Goal: Communication & Community: Answer question/provide support

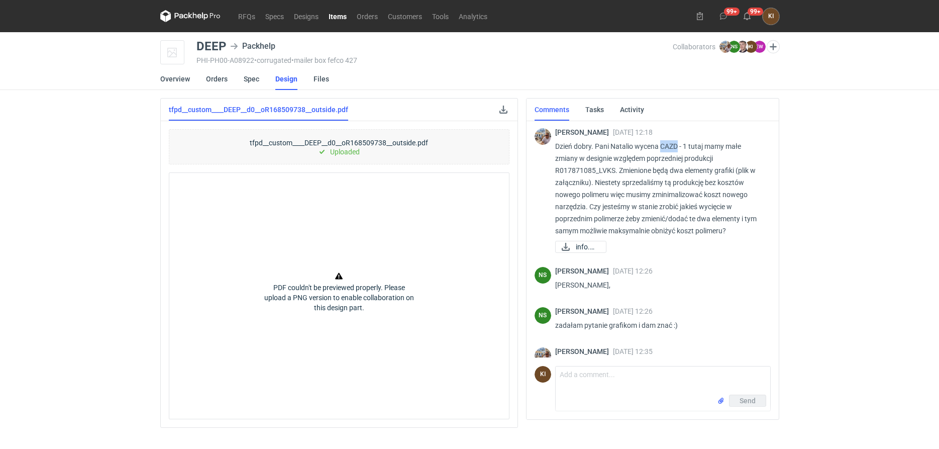
drag, startPoint x: 677, startPoint y: 145, endPoint x: 662, endPoint y: 148, distance: 15.4
click at [662, 148] on p "Dzień dobry. Pani Natalio wycena CAZD - 1 tutaj mamy małe zmiany w designie wzg…" at bounding box center [658, 188] width 207 height 96
copy p "CAZD"
drag, startPoint x: 660, startPoint y: 146, endPoint x: 677, endPoint y: 144, distance: 16.8
click at [677, 144] on p "Dzień dobry. Pani Natalio wycena CAZD - 1 tutaj mamy małe zmiany w designie wzg…" at bounding box center [658, 188] width 207 height 96
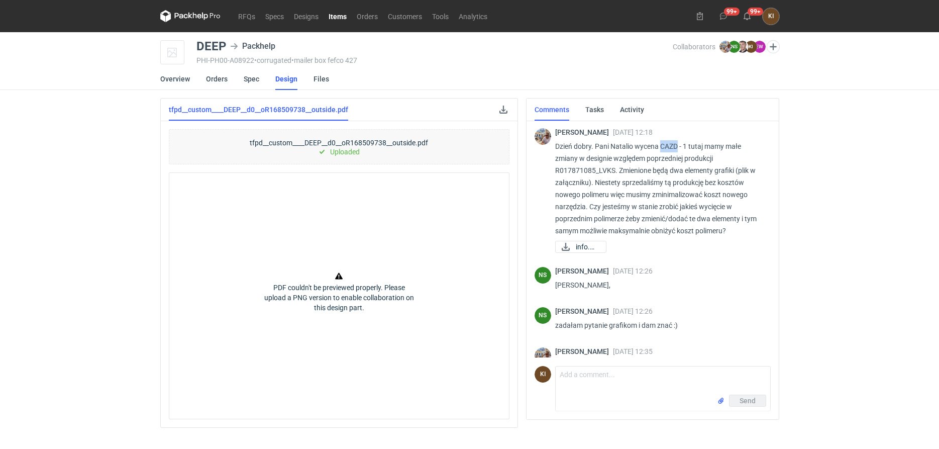
copy p "CAZD"
click at [244, 14] on link "RFQs" at bounding box center [246, 16] width 27 height 12
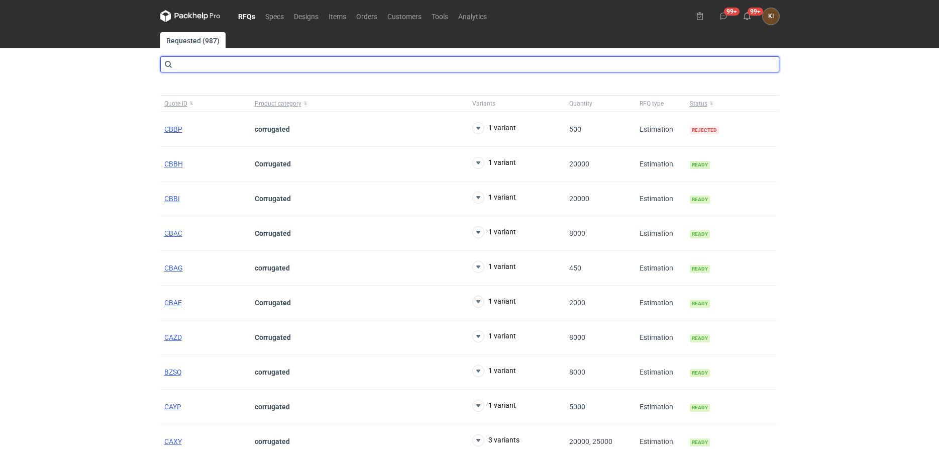
click at [252, 63] on input "text" at bounding box center [469, 64] width 619 height 16
type input "CAZD"
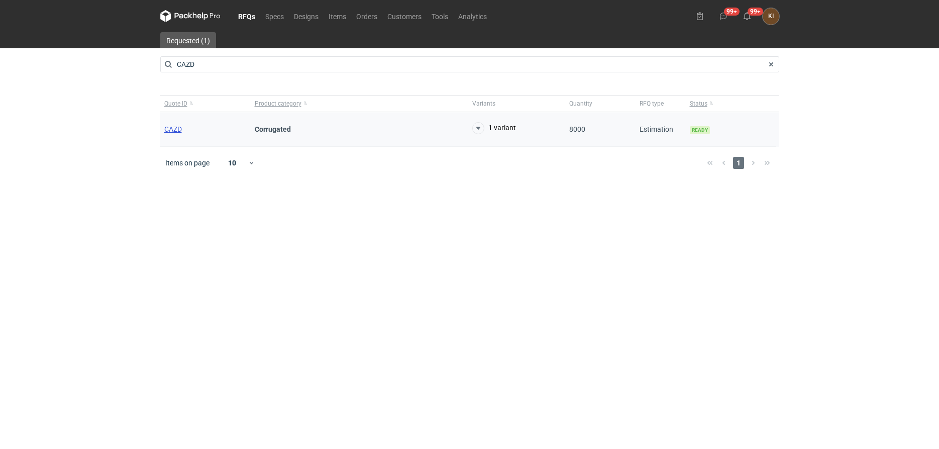
click at [175, 130] on span "CAZD" at bounding box center [173, 129] width 18 height 8
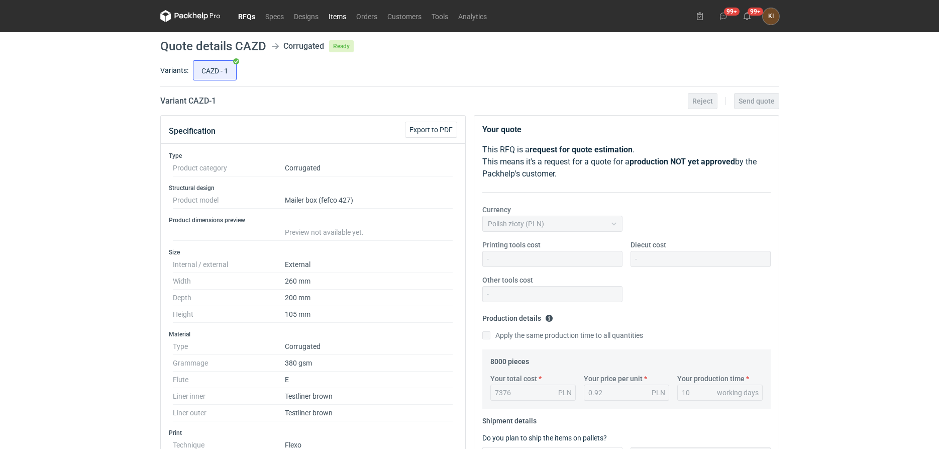
click at [333, 15] on link "Items" at bounding box center [337, 16] width 28 height 12
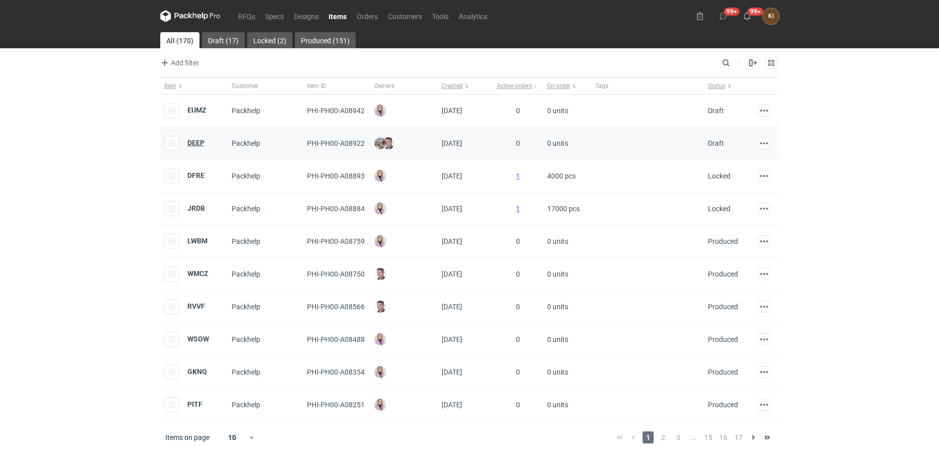
click at [196, 143] on strong "DEEP" at bounding box center [195, 143] width 17 height 8
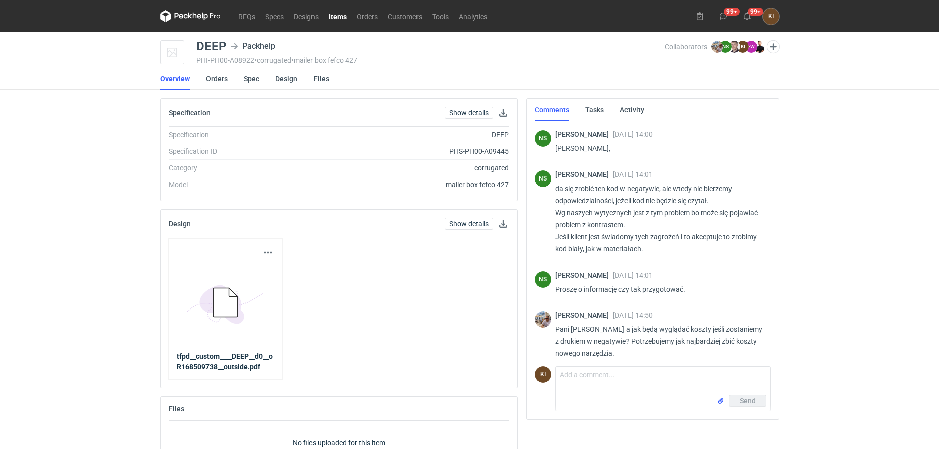
scroll to position [53, 0]
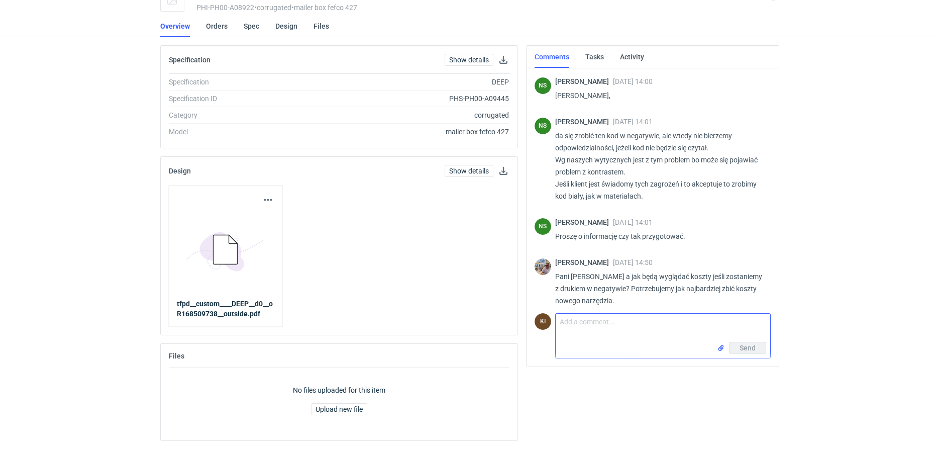
click at [583, 321] on textarea "Comment message" at bounding box center [662, 327] width 214 height 28
type textarea "Modyfikacja białej kliszy to koszt 500 PLN"
click at [740, 349] on span "Send" at bounding box center [747, 347] width 16 height 7
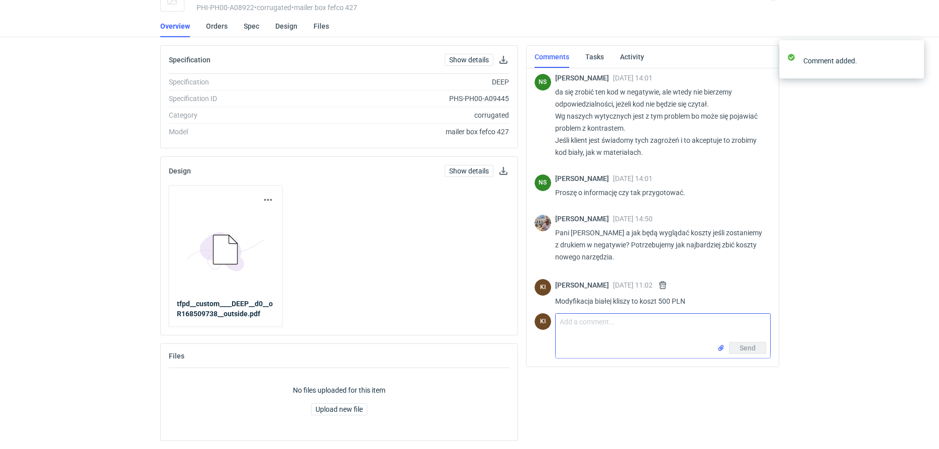
scroll to position [973, 0]
click at [597, 321] on textarea "Comment message" at bounding box center [662, 327] width 214 height 28
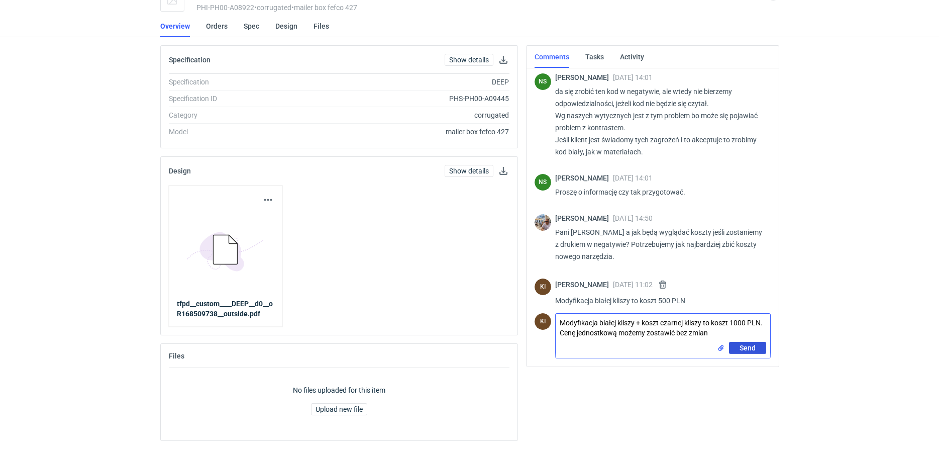
type textarea "Modyfikacja białej kliszy + koszt czarnej kliszy to koszt 1000 PLN. Cenę jednos…"
click at [745, 347] on span "Send" at bounding box center [747, 347] width 16 height 7
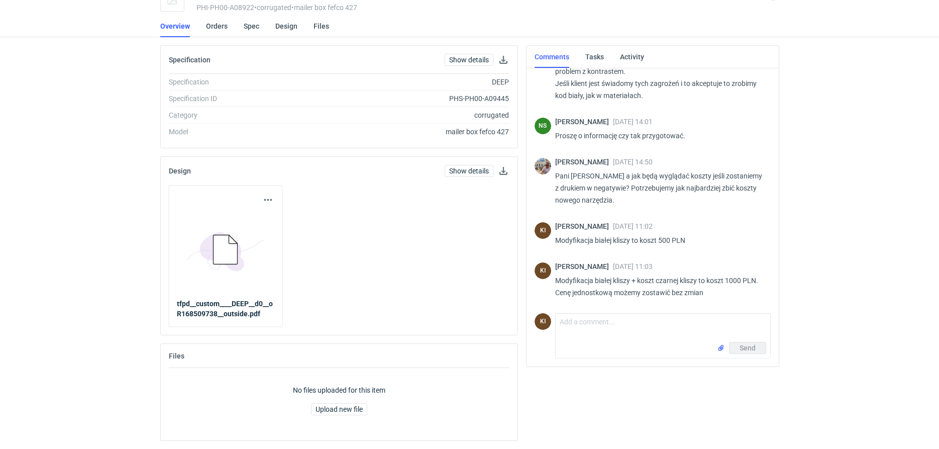
scroll to position [1022, 0]
